Goal: Task Accomplishment & Management: Manage account settings

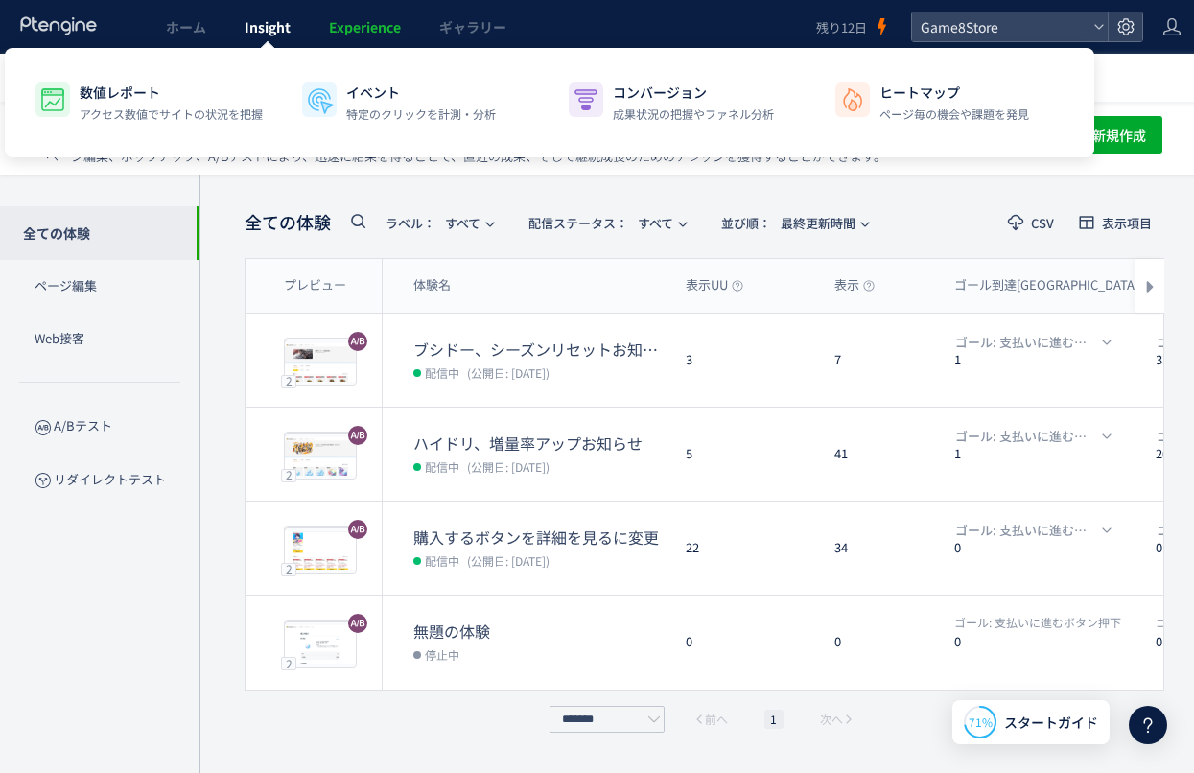
click at [259, 33] on span "Insight" at bounding box center [268, 26] width 46 height 19
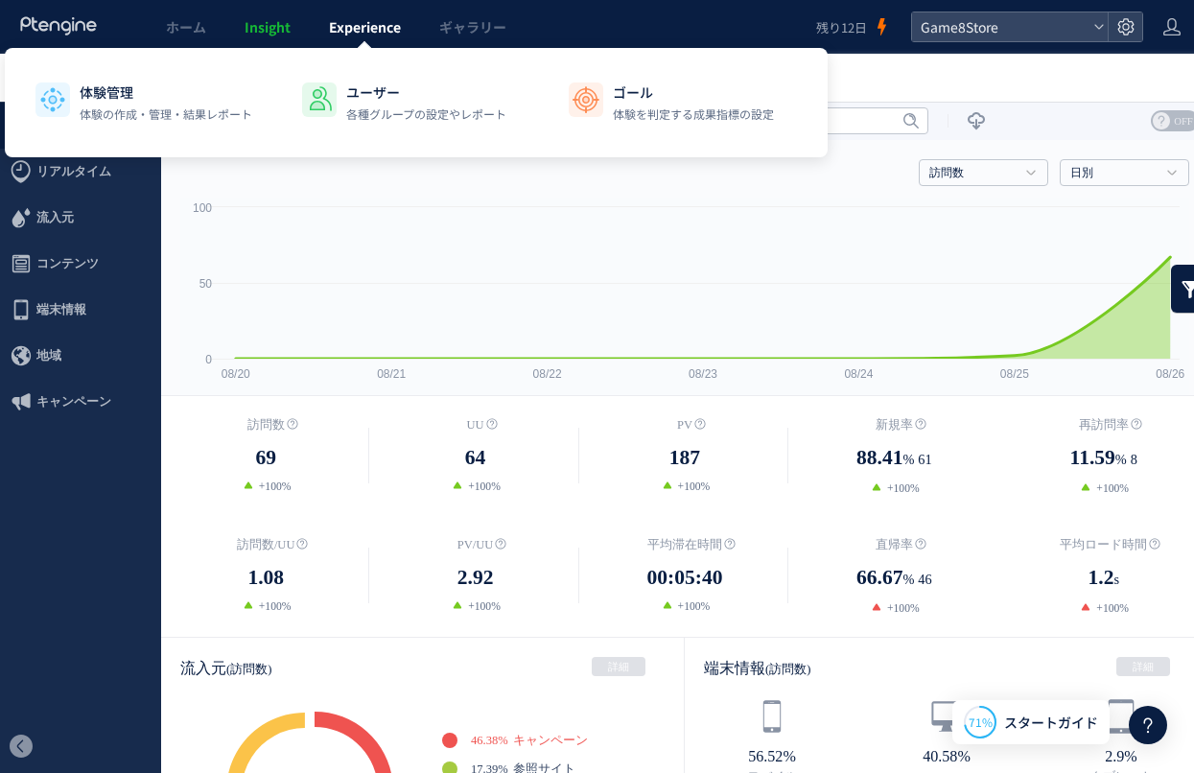
click at [356, 33] on span "Experience" at bounding box center [365, 26] width 72 height 19
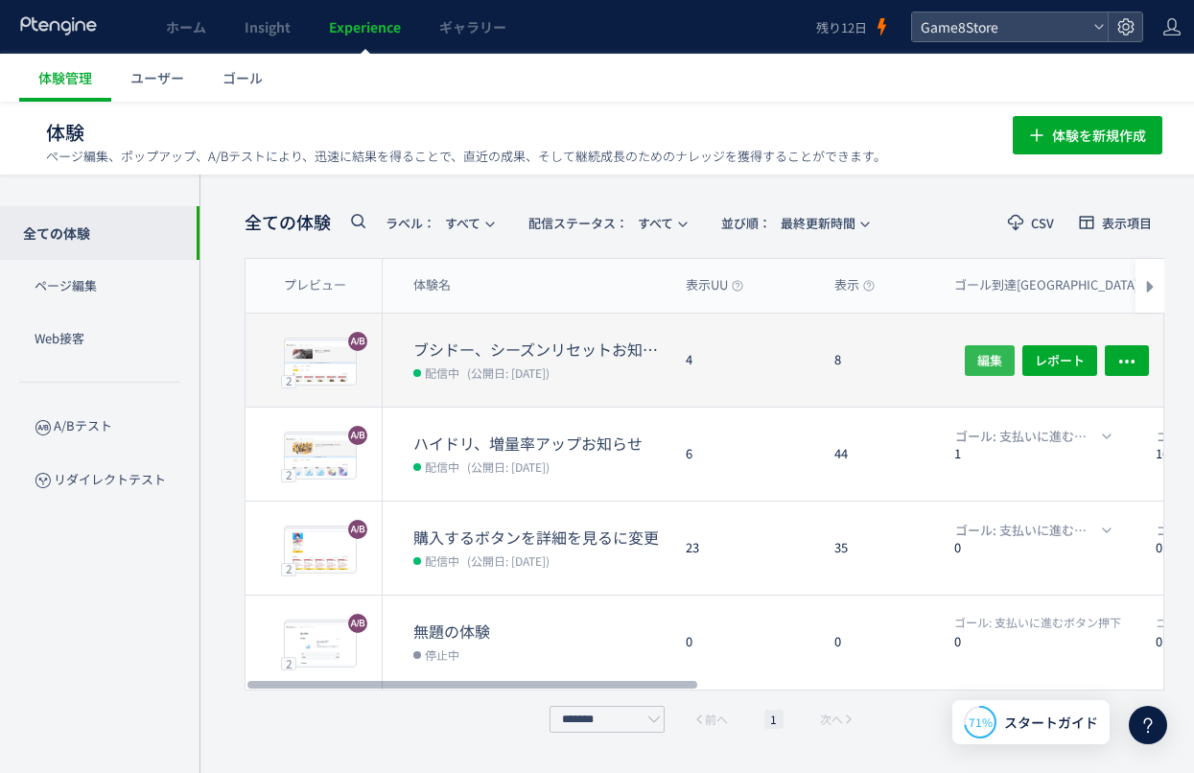
click at [989, 365] on span "編集" at bounding box center [989, 359] width 25 height 31
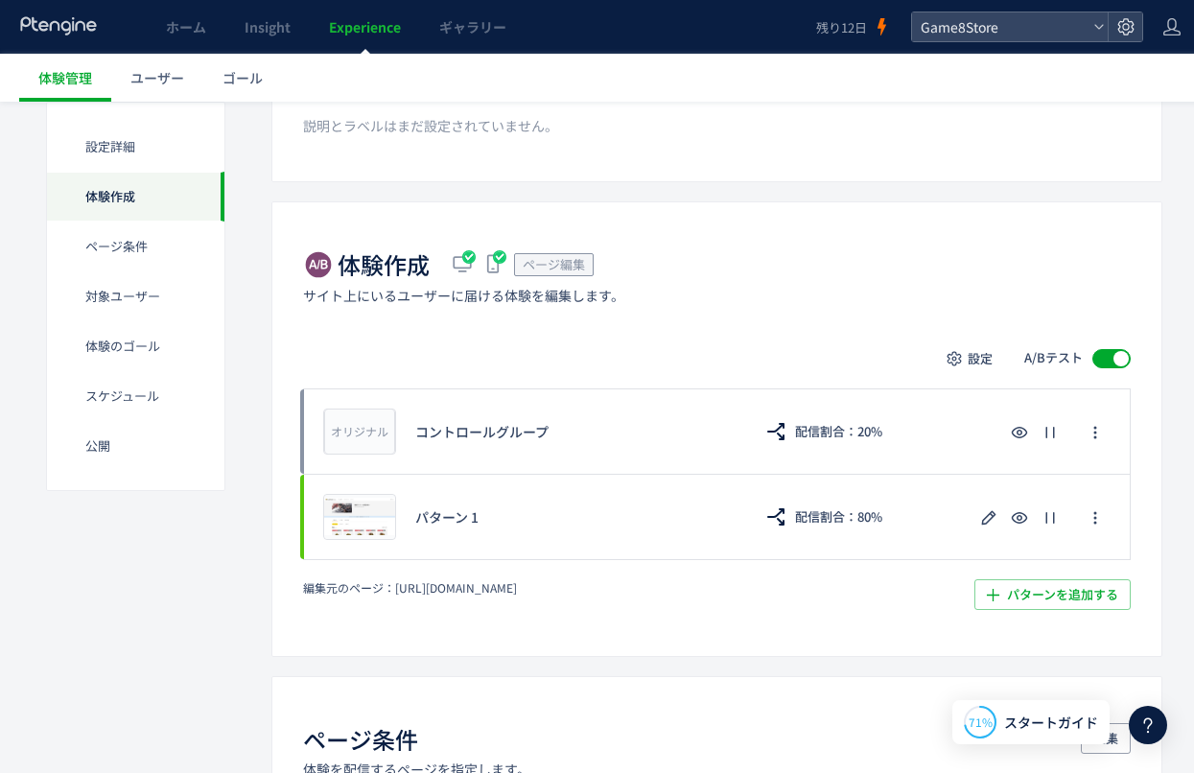
scroll to position [258, 0]
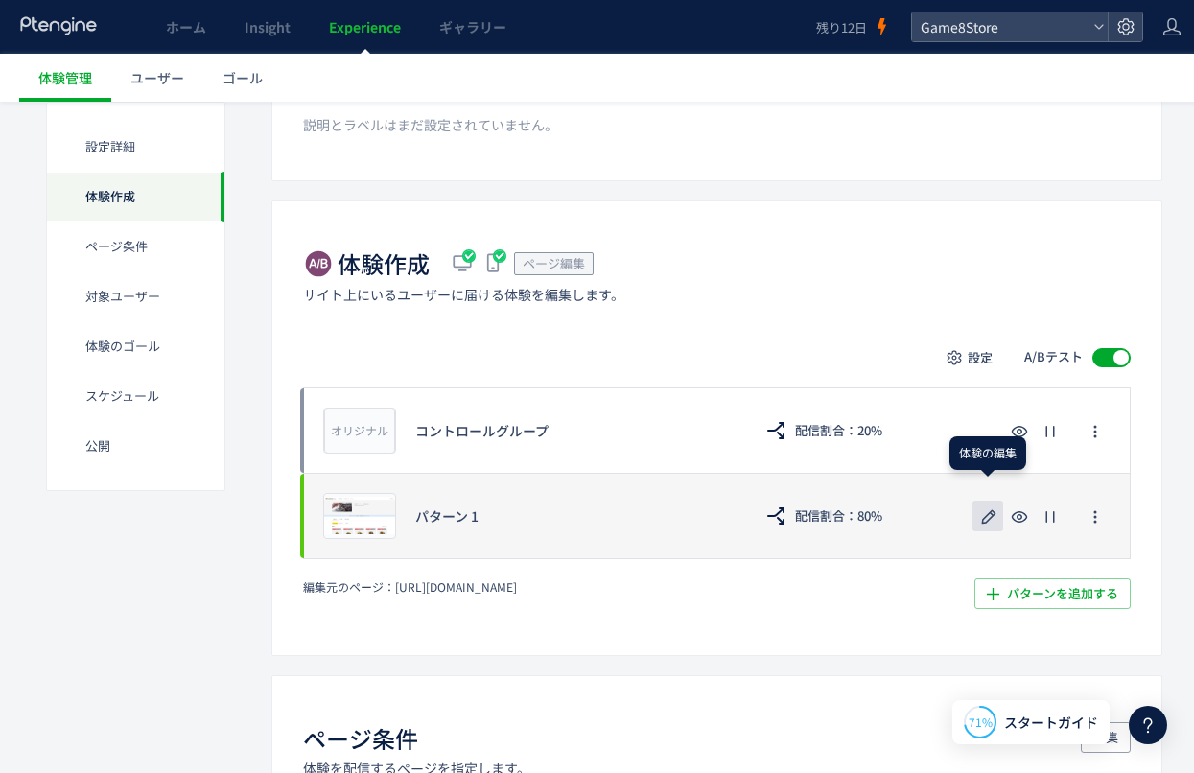
click at [993, 515] on use "button" at bounding box center [989, 516] width 14 height 14
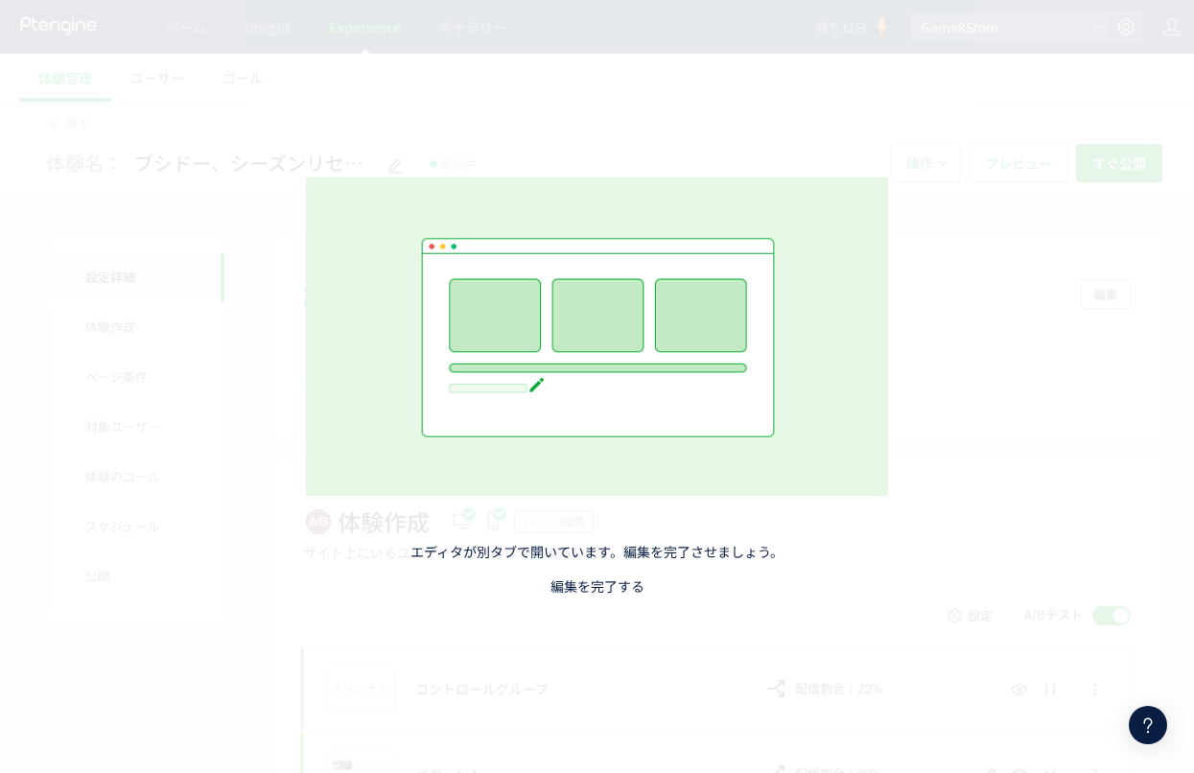
click at [577, 589] on link "編集を完了する" at bounding box center [598, 585] width 94 height 19
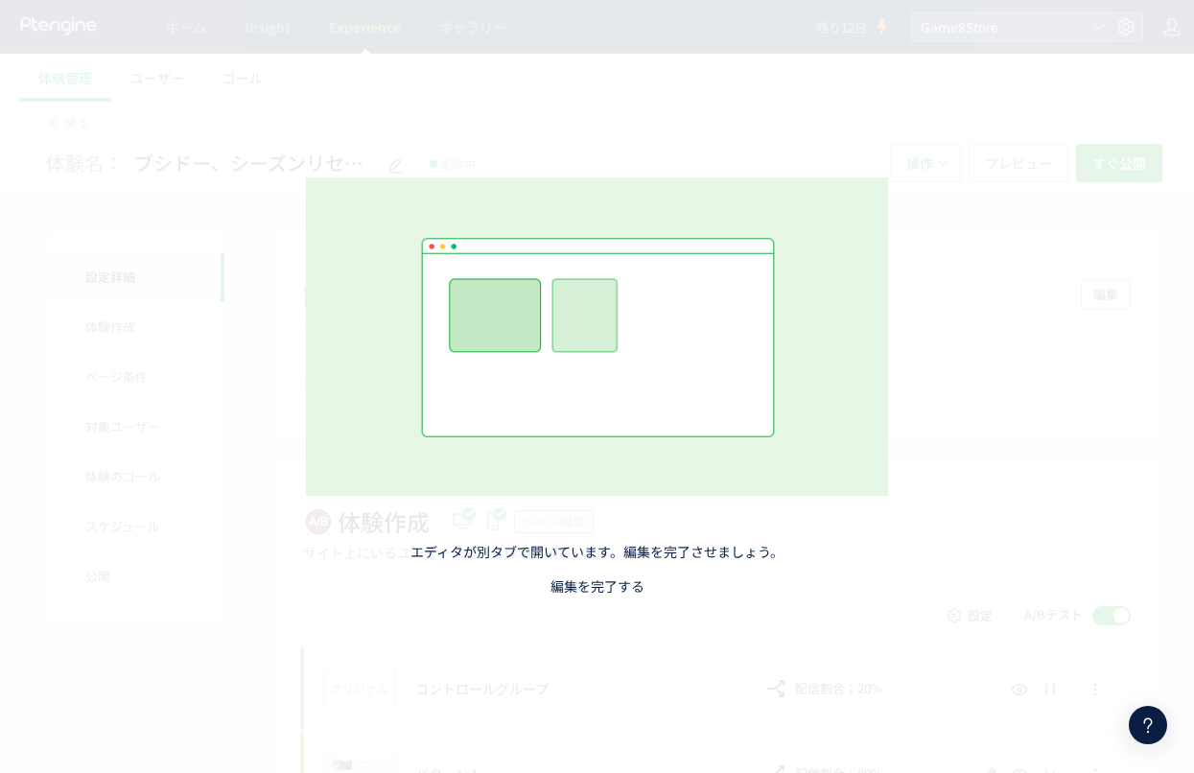
click at [577, 589] on link "編集を完了する" at bounding box center [598, 585] width 94 height 19
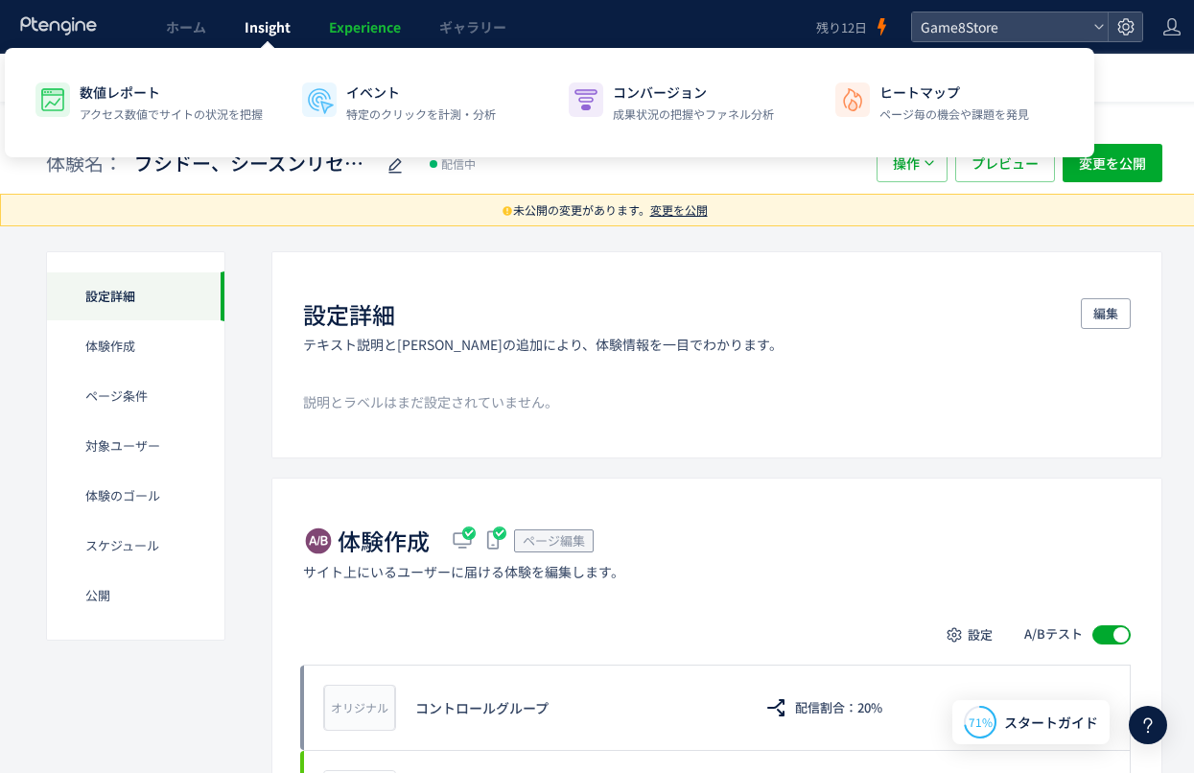
click at [267, 27] on span "Insight" at bounding box center [268, 26] width 46 height 19
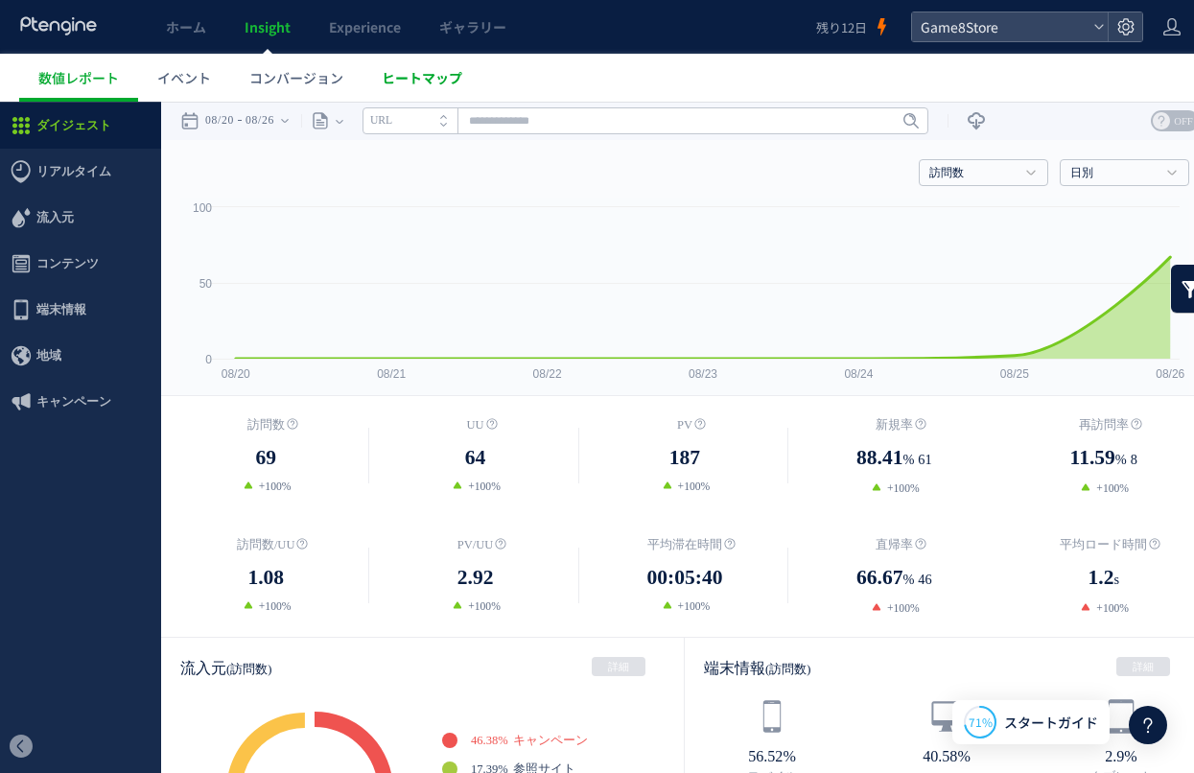
click at [432, 80] on span "ヒートマップ" at bounding box center [422, 77] width 81 height 19
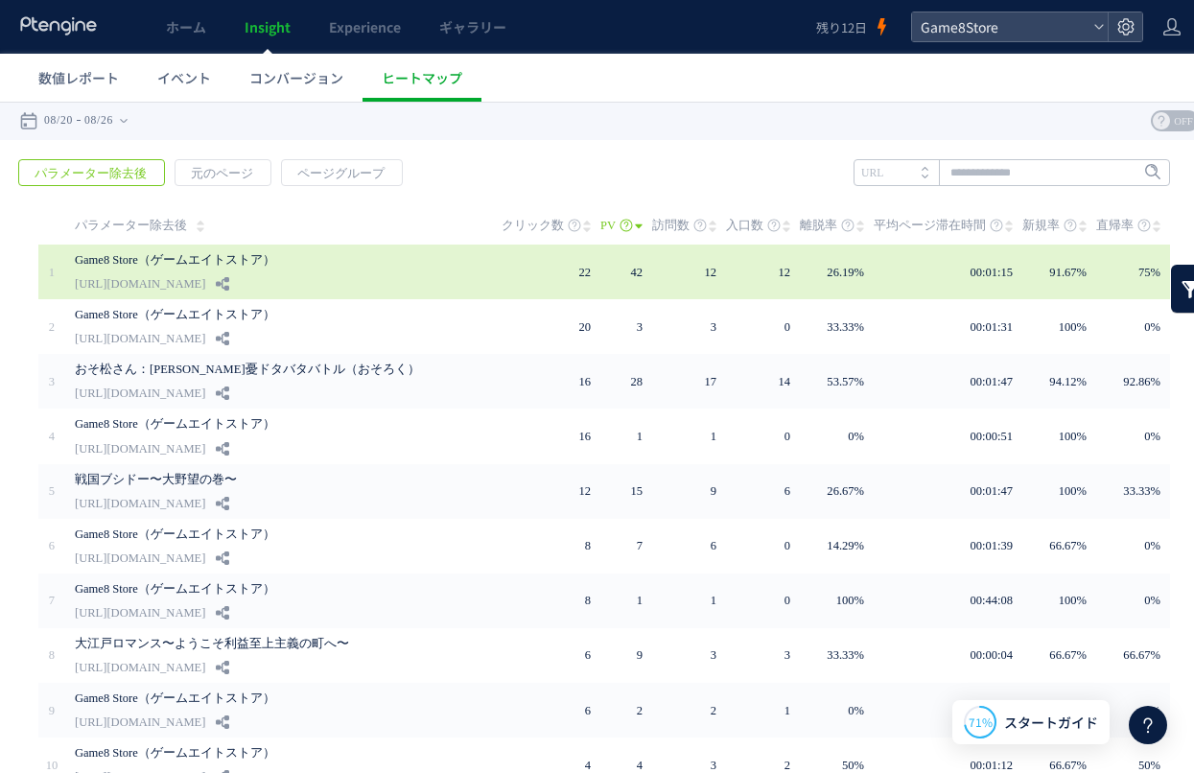
click at [205, 282] on link "[URL][DOMAIN_NAME]" at bounding box center [140, 283] width 130 height 23
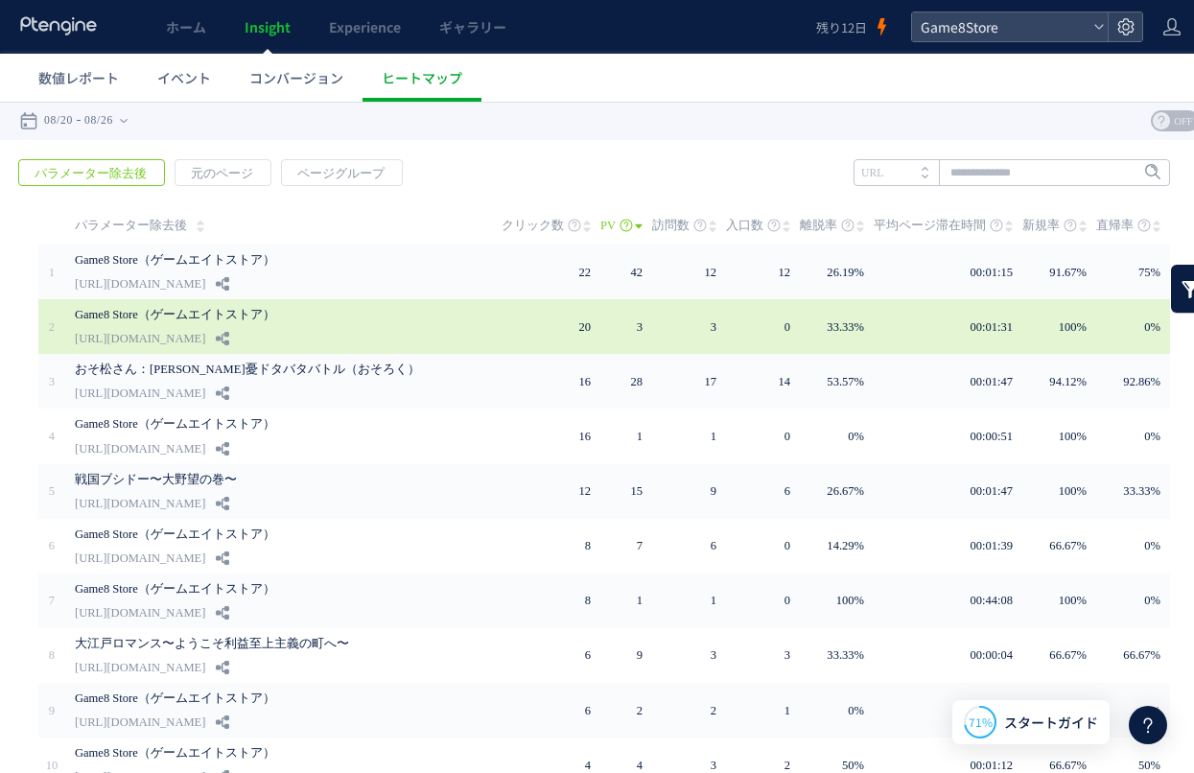
click at [233, 321] on link "Game8 Store（ゲームエイトストア）" at bounding box center [275, 314] width 400 height 23
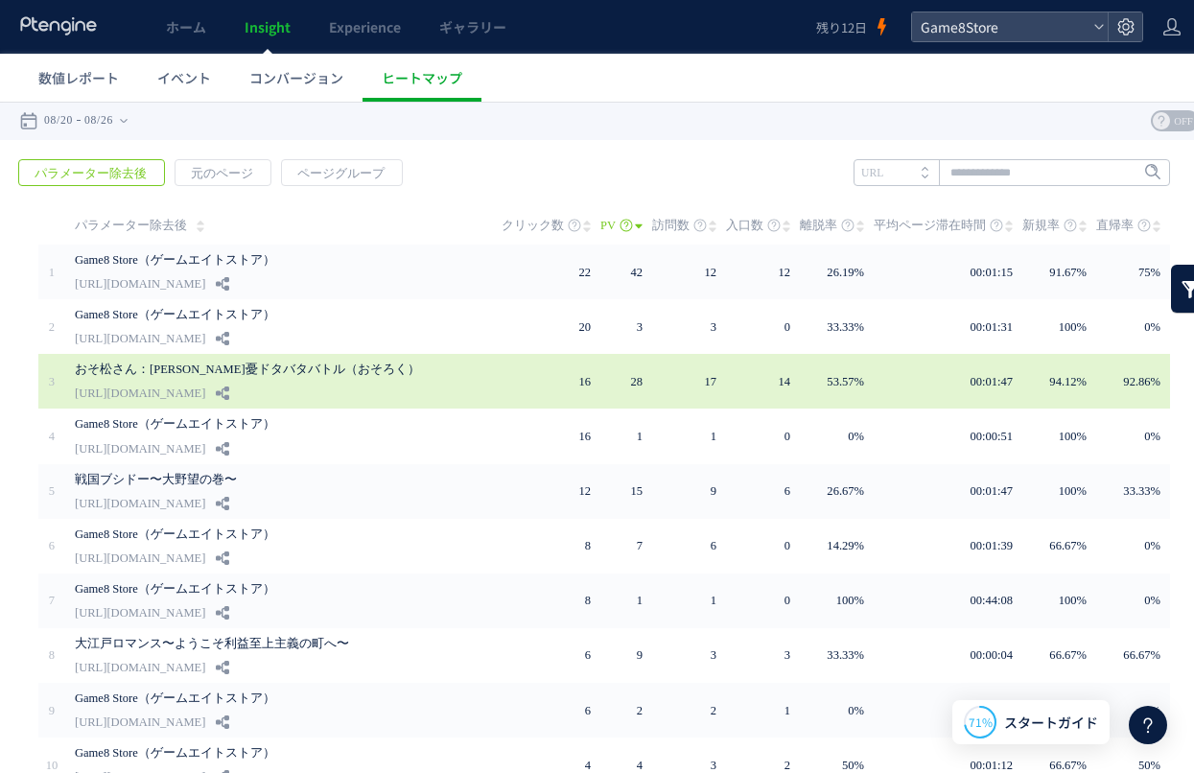
click at [205, 399] on link "[URL][DOMAIN_NAME]" at bounding box center [140, 393] width 130 height 23
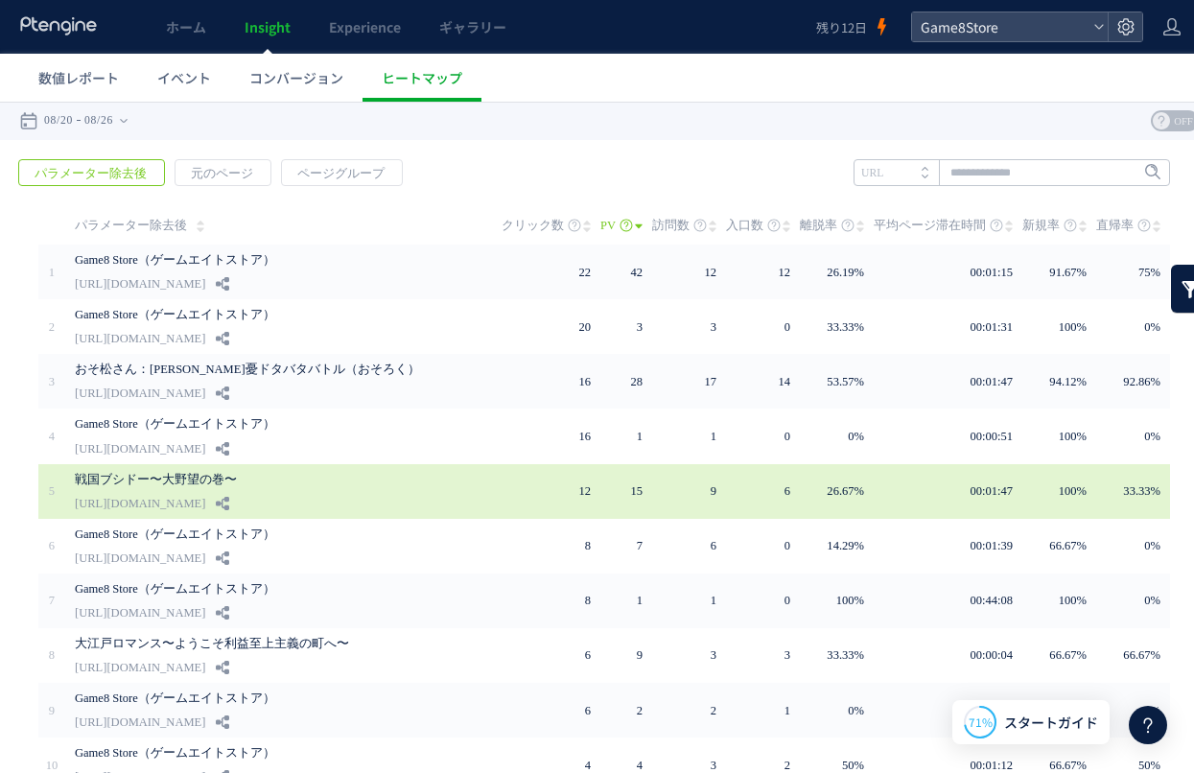
click at [205, 494] on link "[URL][DOMAIN_NAME]" at bounding box center [140, 503] width 130 height 23
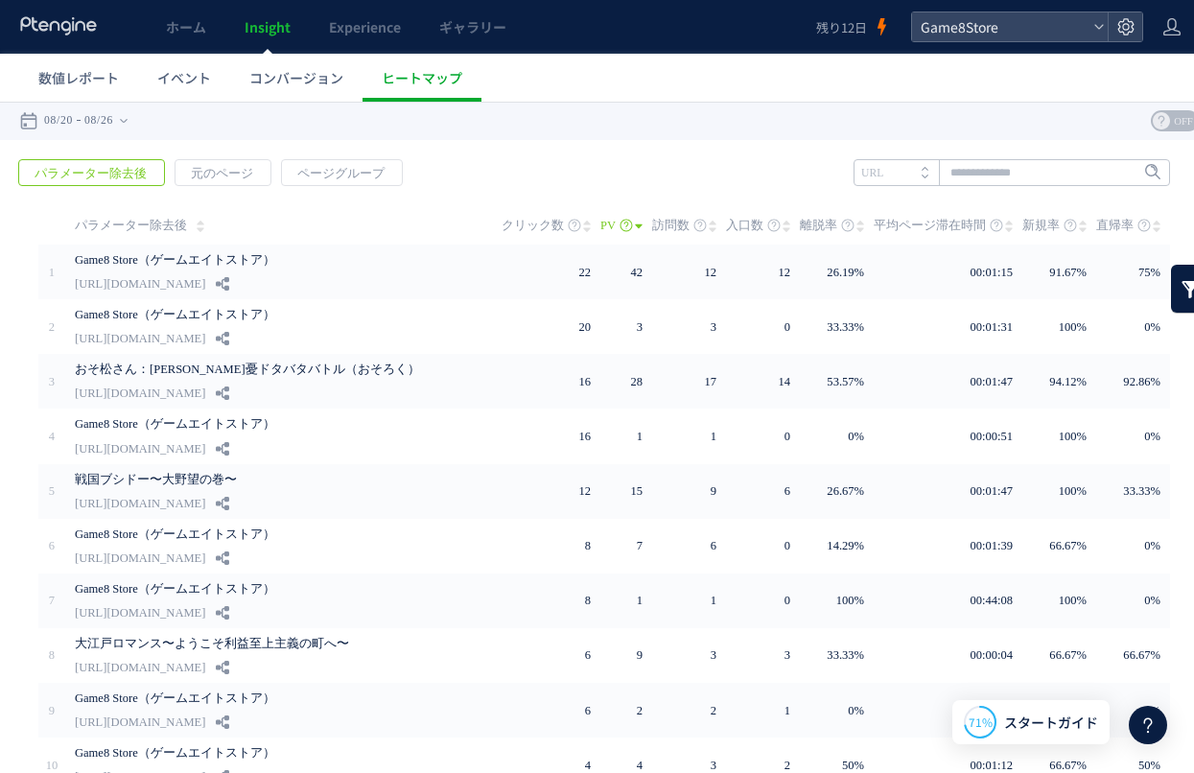
click at [440, 139] on div "戻る デフォルト設定では本日のデータを表示しています。 カレンダーでご覧になりたい期間を指定することができます。 08/20 08/26 [DATE] [DA…" at bounding box center [604, 121] width 1209 height 38
click at [396, 119] on div "戻る デフォルト設定では本日のデータを表示しています。 カレンダーでご覧になりたい期間を指定することができます。 08/20 08/26 [DATE] [DA…" at bounding box center [604, 121] width 1209 height 38
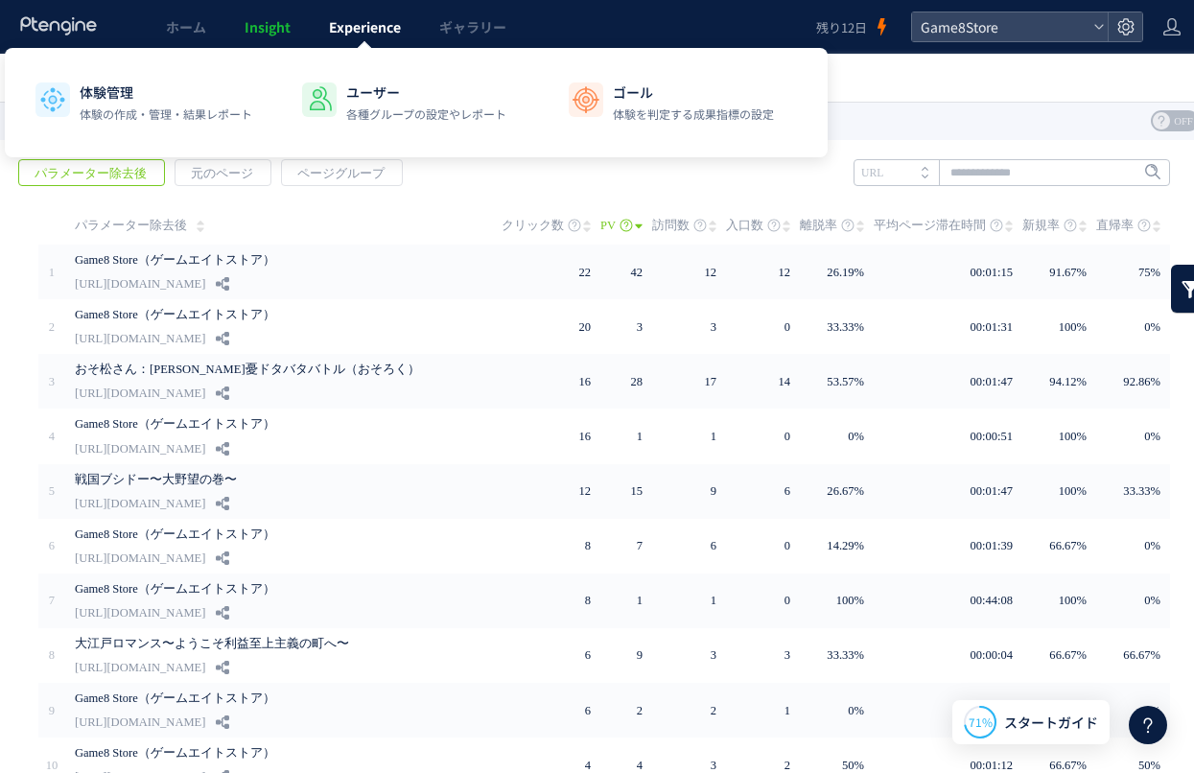
click at [345, 27] on span "Experience" at bounding box center [365, 26] width 72 height 19
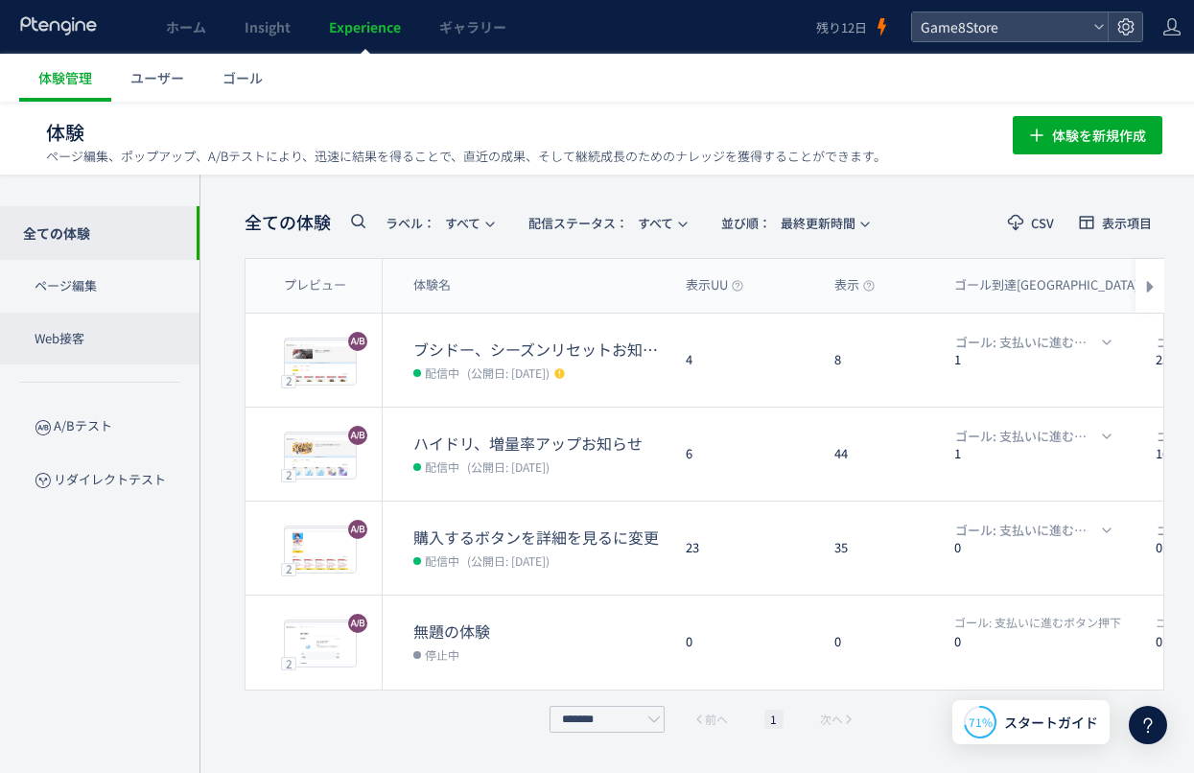
click at [67, 333] on p "Web接客" at bounding box center [100, 339] width 200 height 53
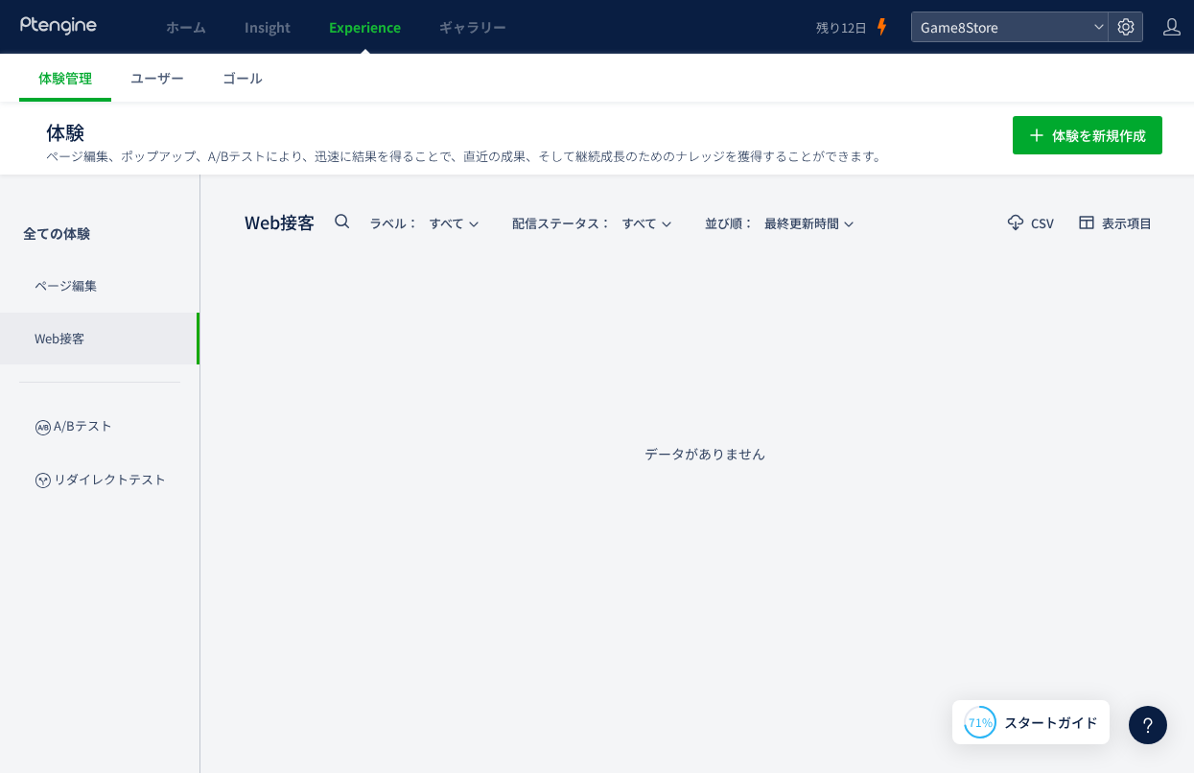
click at [490, 444] on div "データがありません" at bounding box center [705, 453] width 920 height 19
click at [108, 431] on p "A/Bテスト" at bounding box center [100, 426] width 200 height 53
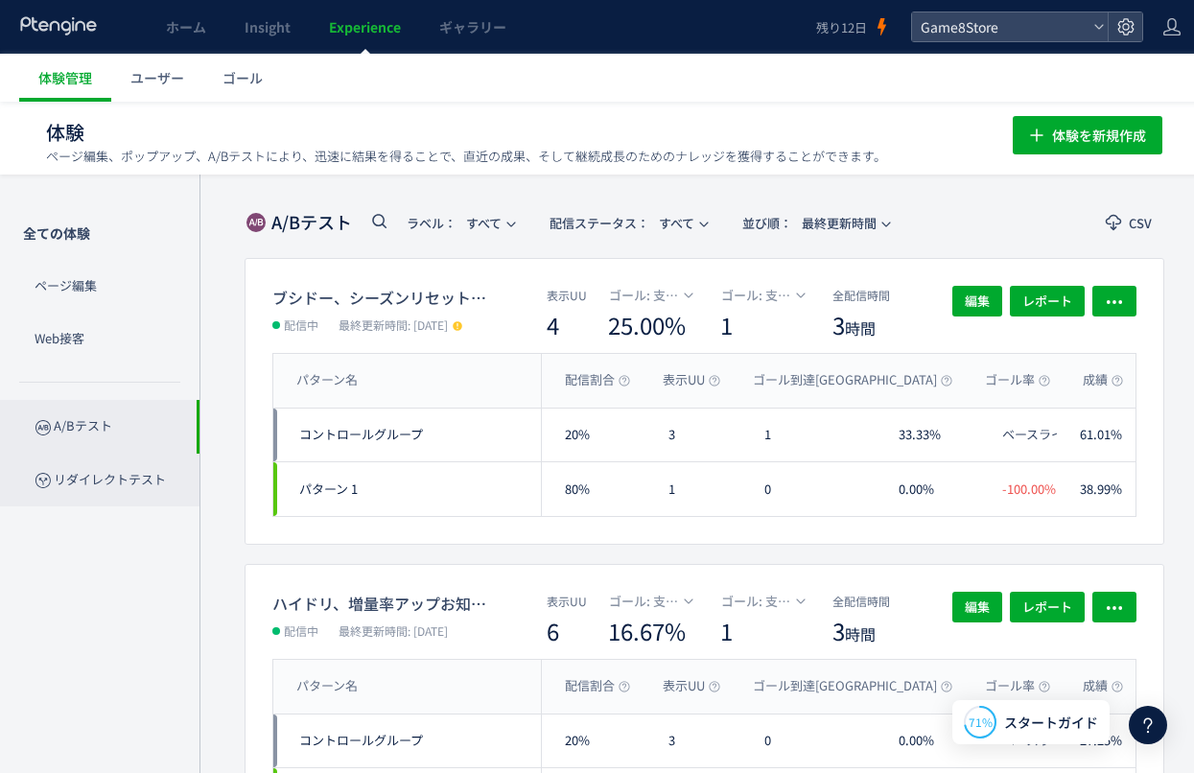
click at [93, 484] on p "リダイレクトテスト" at bounding box center [100, 480] width 200 height 53
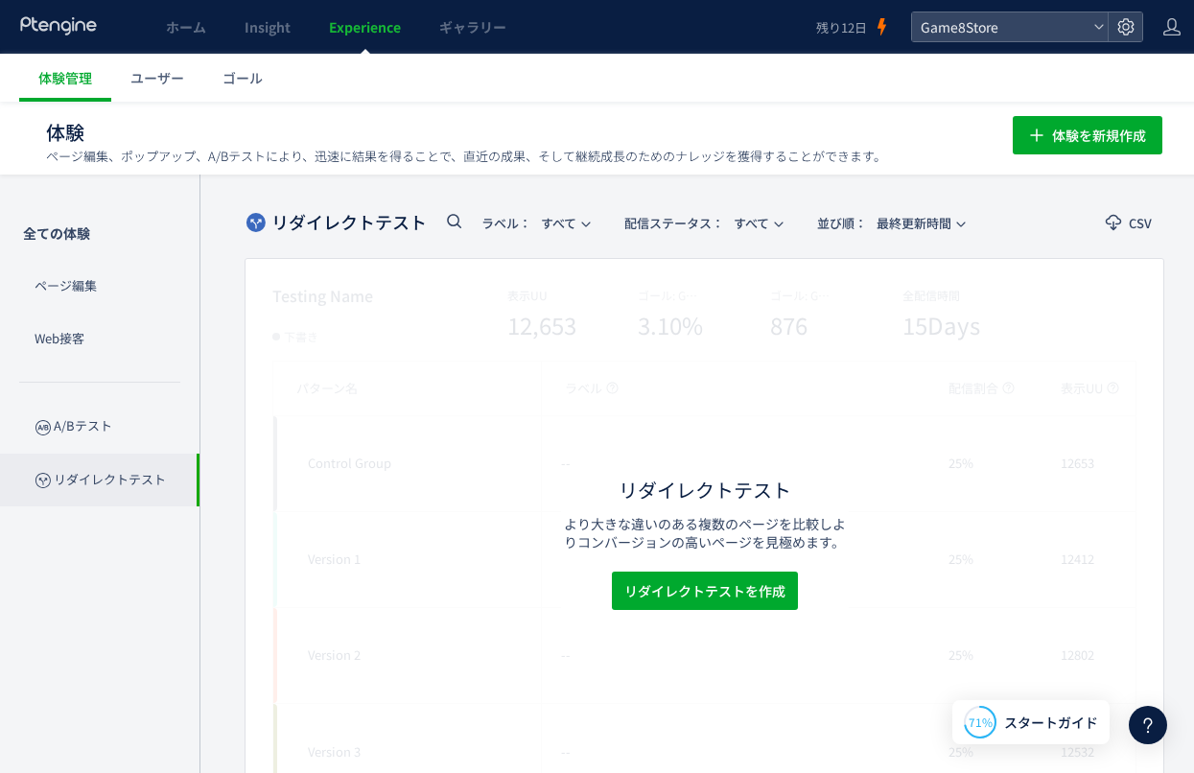
click at [44, 30] on use at bounding box center [58, 25] width 76 height 18
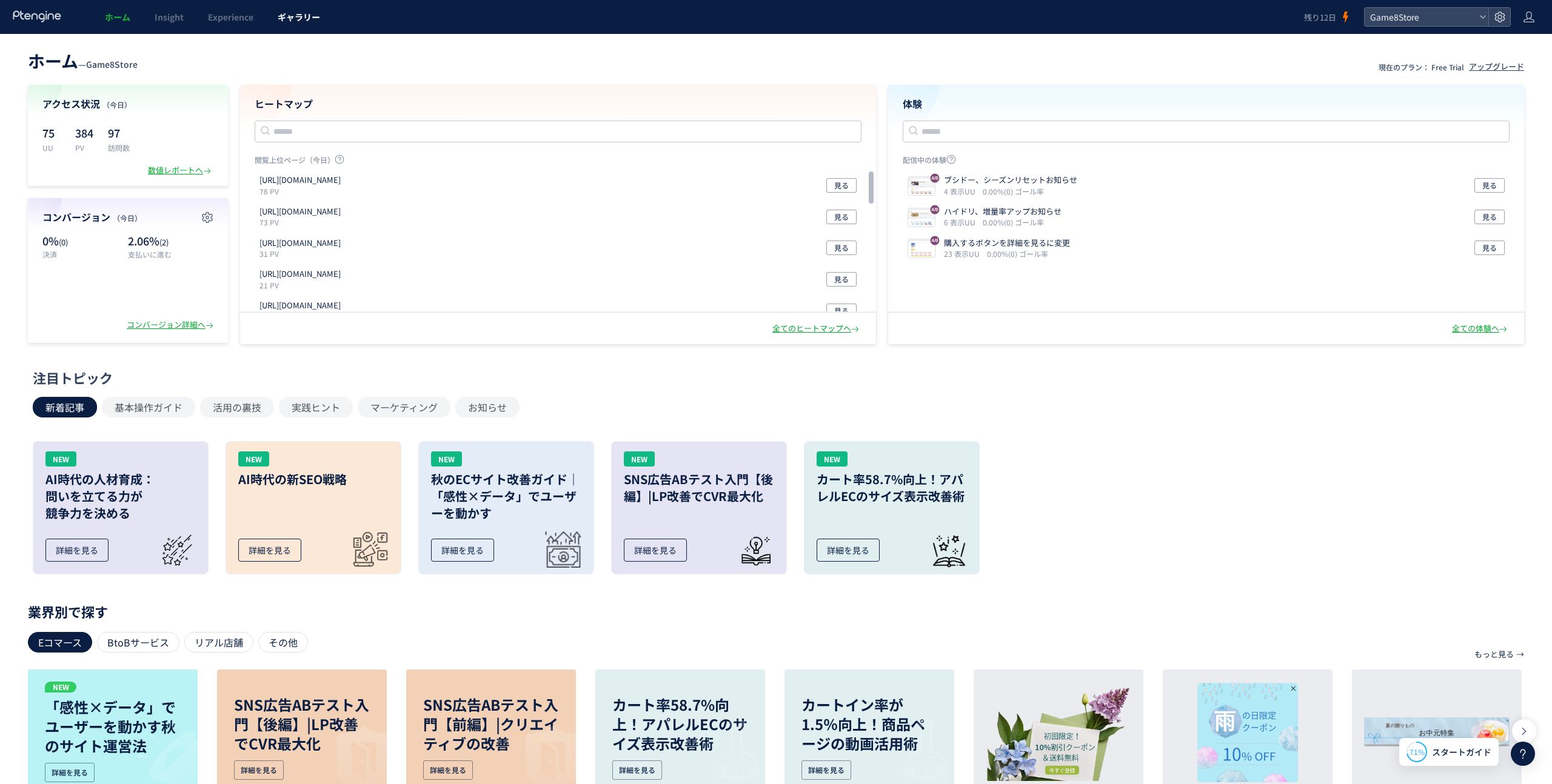
click at [296, 14] on span "ギャラリー" at bounding box center [298, 16] width 42 height 12
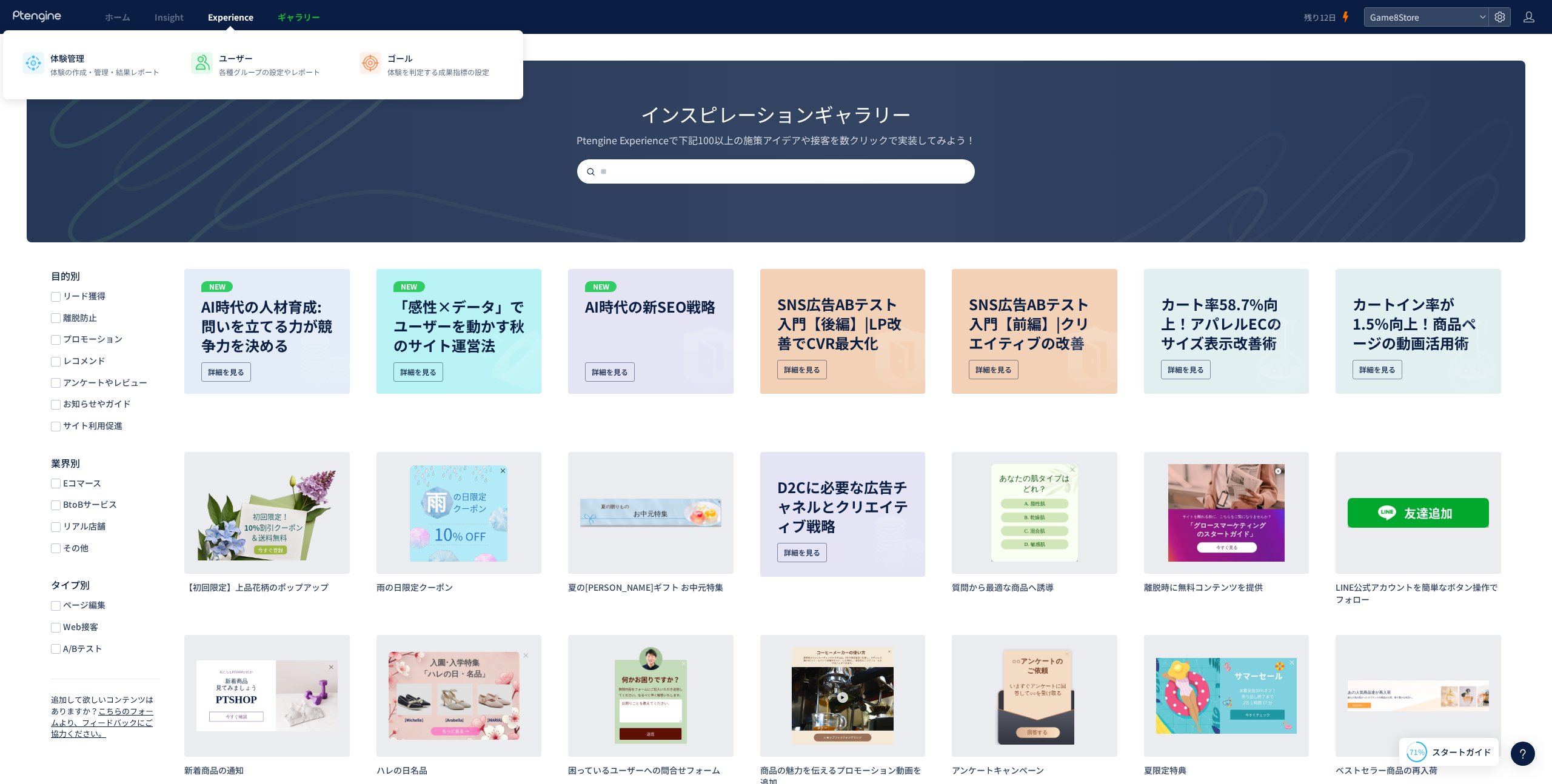
click at [238, 17] on span "Experience" at bounding box center [231, 16] width 45 height 12
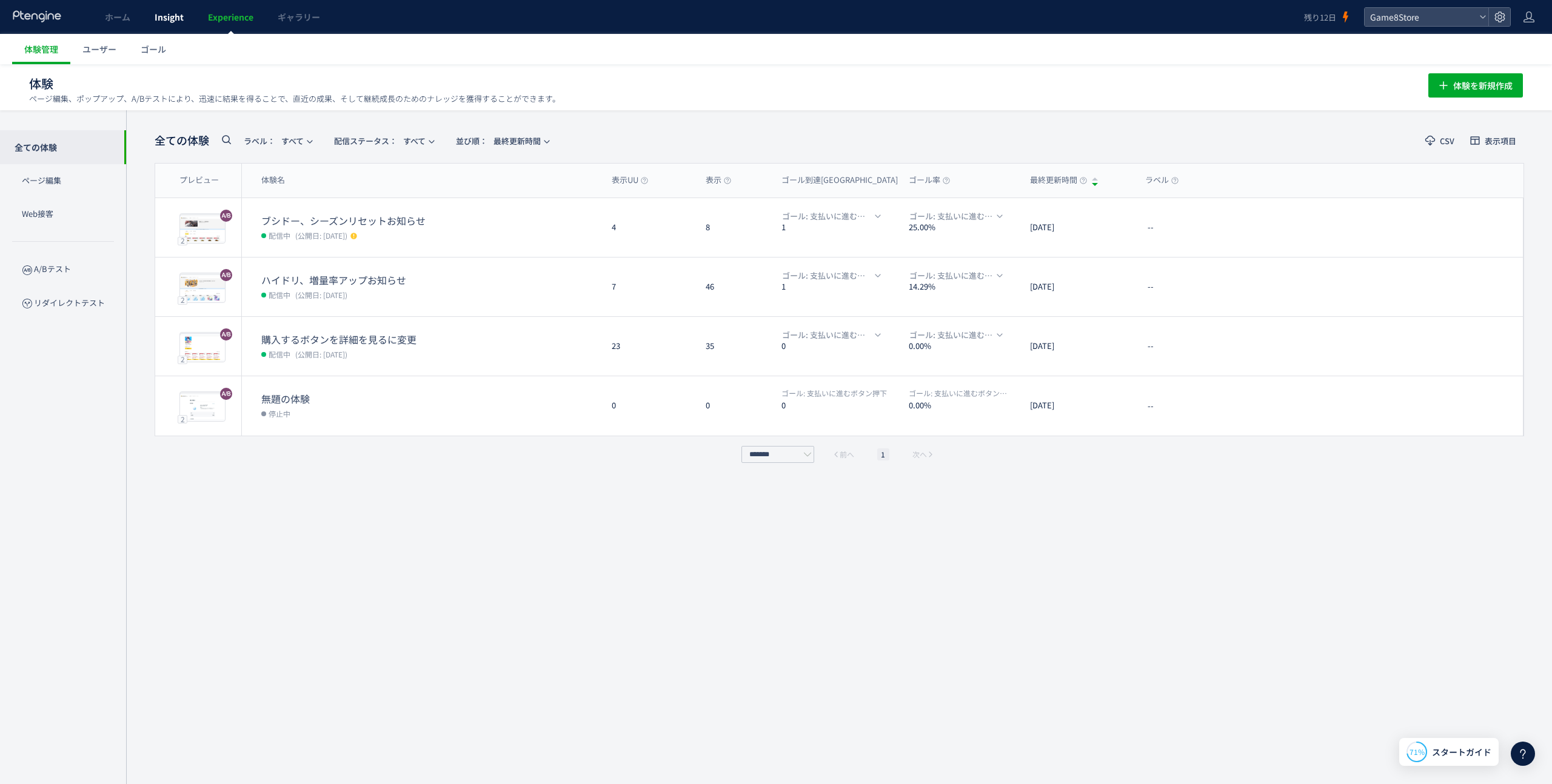
click at [173, 18] on span "Insight" at bounding box center [169, 16] width 29 height 12
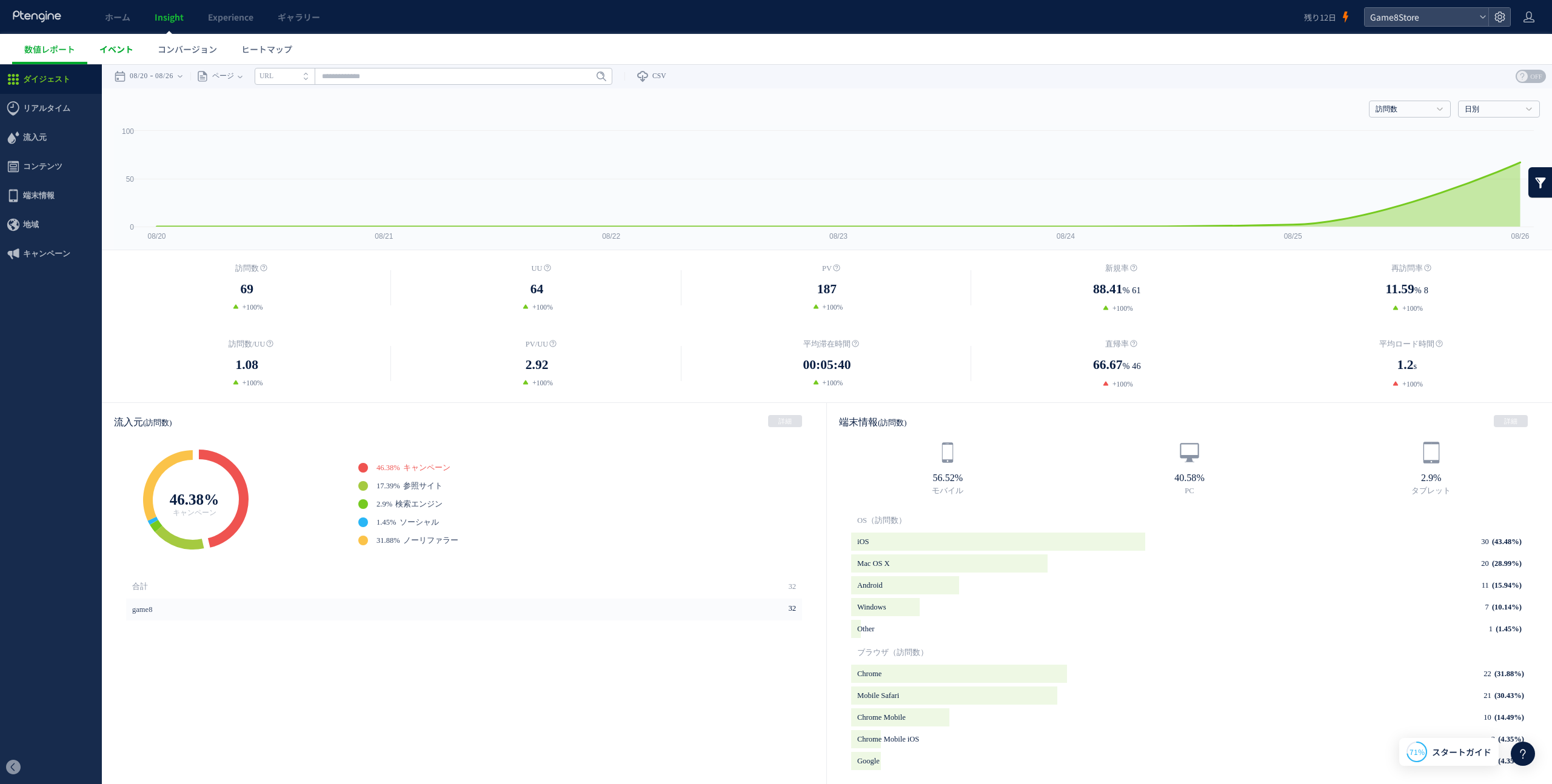
click at [118, 44] on span "イベント" at bounding box center [116, 49] width 34 height 12
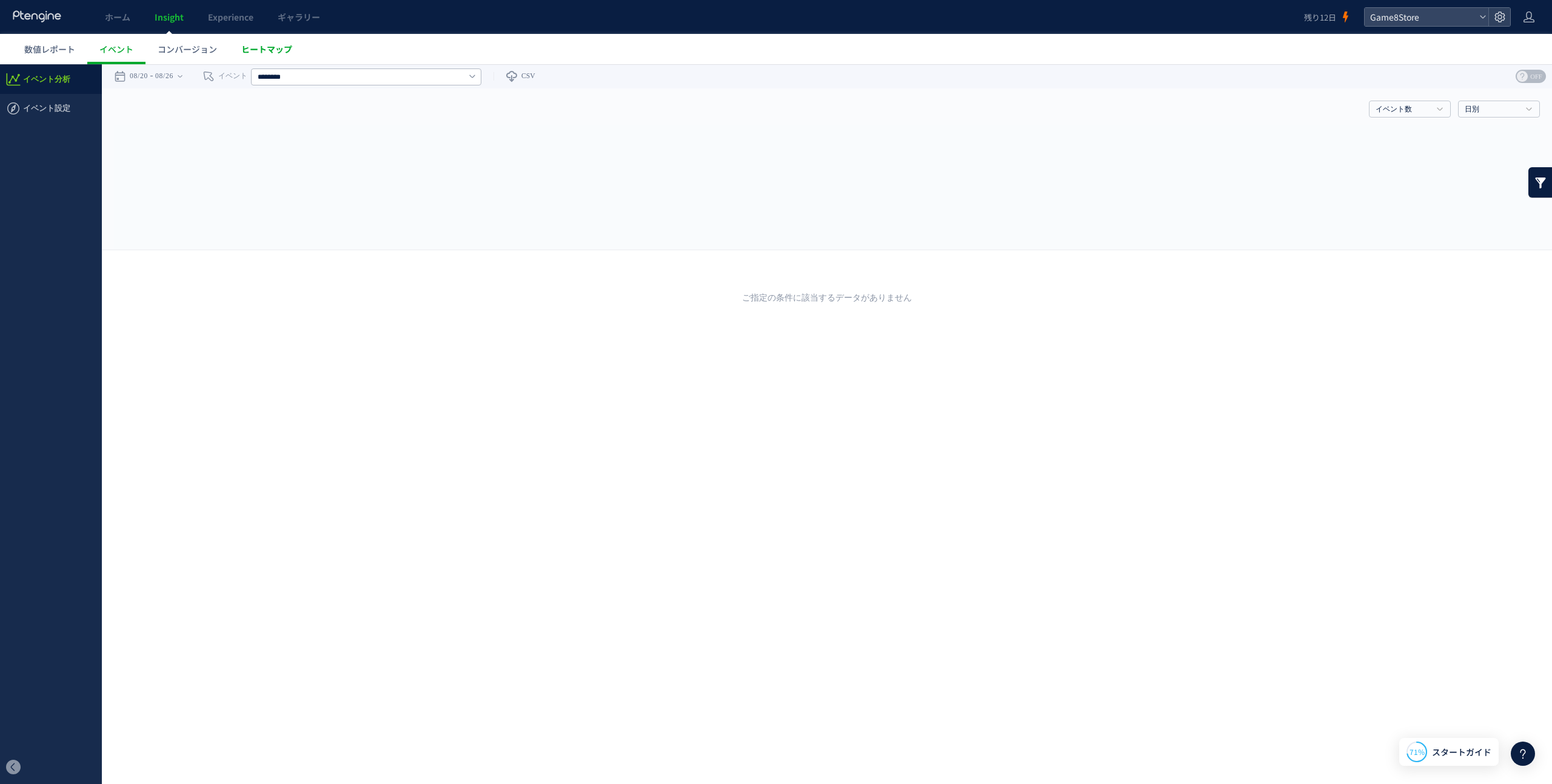
click at [260, 48] on span "ヒートマップ" at bounding box center [267, 49] width 51 height 12
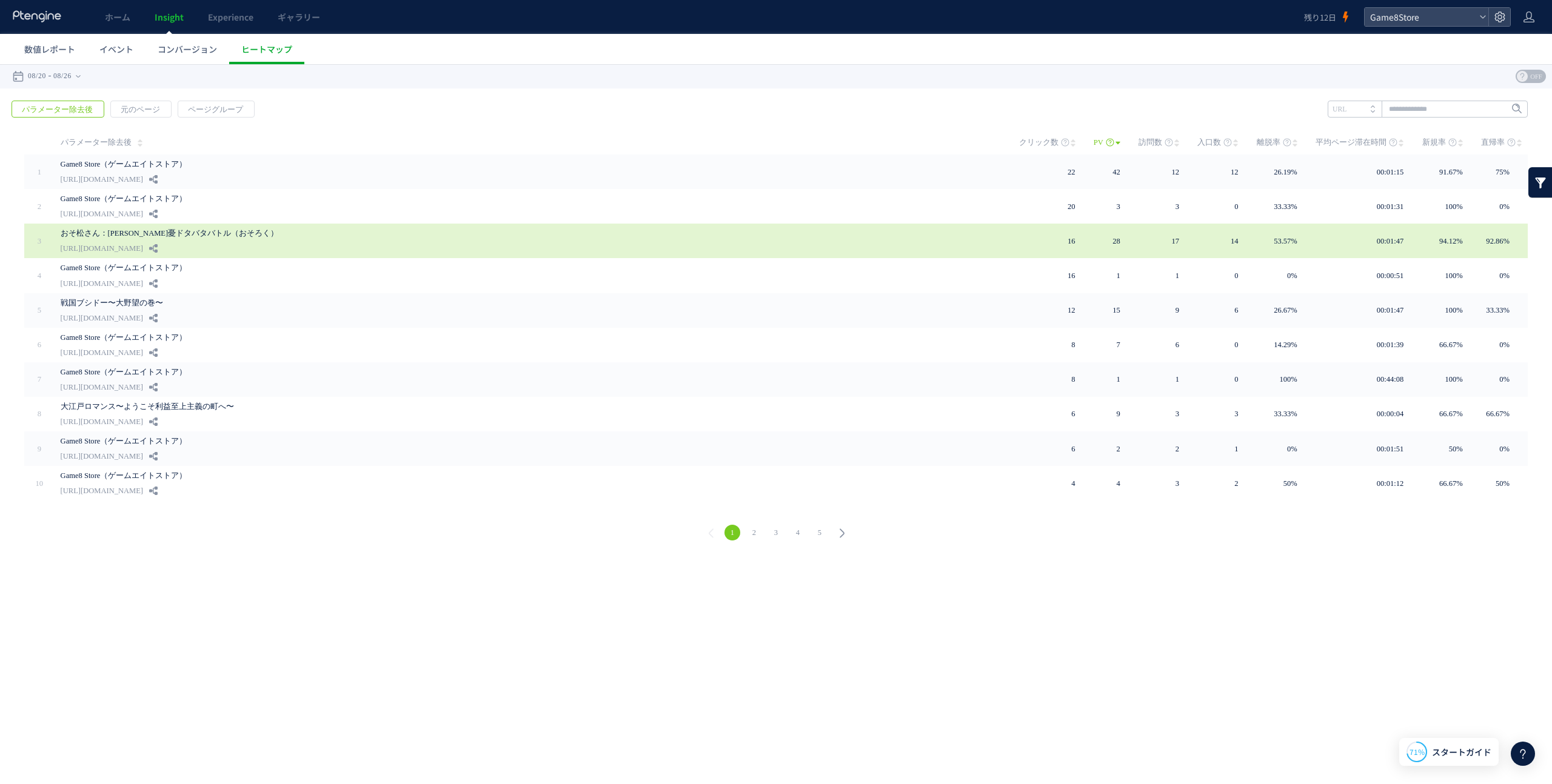
click at [257, 244] on div "おそ松さん：[PERSON_NAME]憂ドタバタバトル（おそろく） [URL][DOMAIN_NAME]" at bounding box center [531, 241] width 941 height 35
